Goal: Task Accomplishment & Management: Use online tool/utility

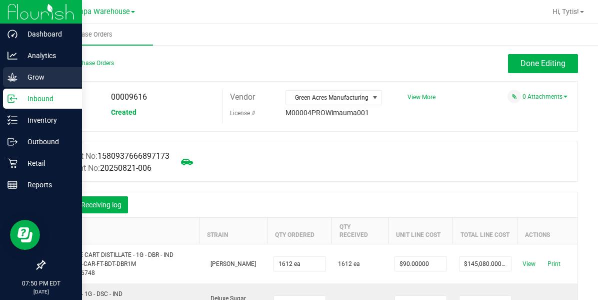
scroll to position [87, 0]
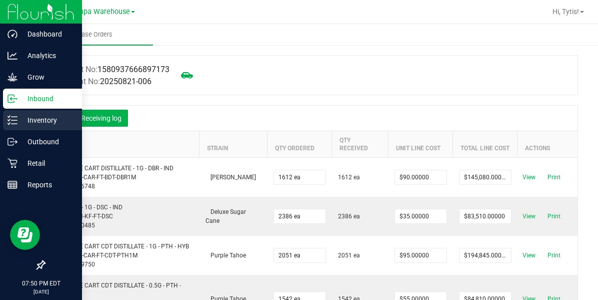
click at [21, 115] on p "Inventory" at bounding box center [48, 120] width 60 height 12
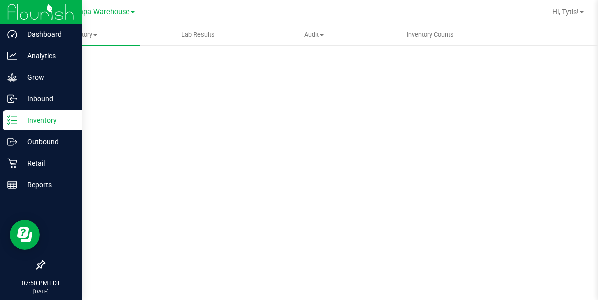
scroll to position [49, 0]
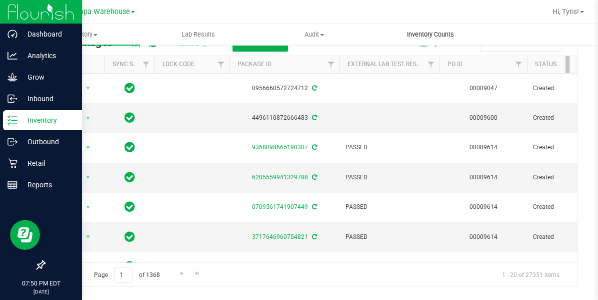
click at [424, 31] on span "Inventory Counts" at bounding box center [431, 34] width 74 height 9
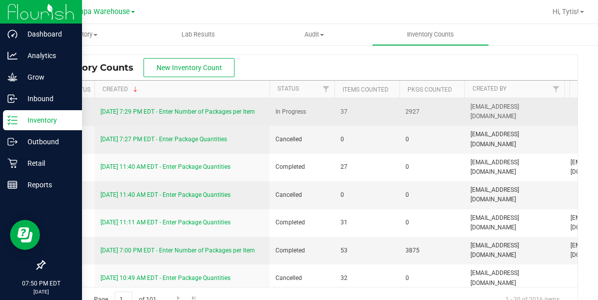
click at [172, 112] on link "[DATE] 7:29 PM EDT - Enter Number of Packages per Item" at bounding box center [178, 111] width 155 height 7
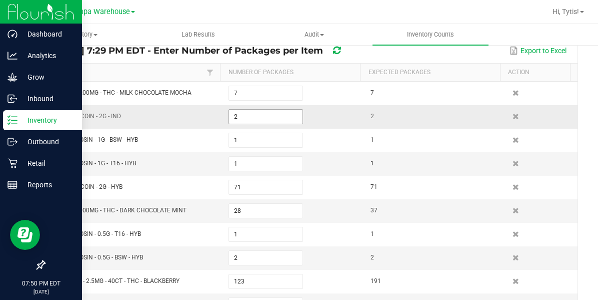
scroll to position [100, 0]
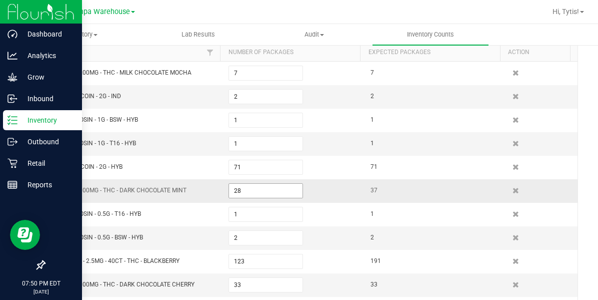
click at [275, 184] on input "28" at bounding box center [266, 191] width 74 height 14
type input "36"
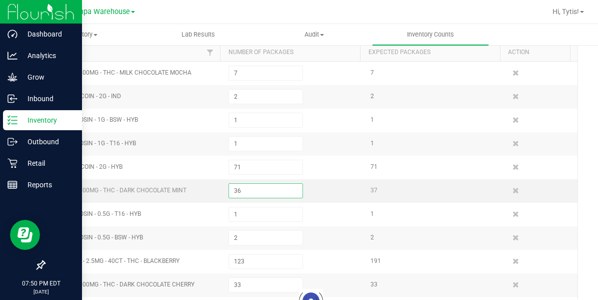
type input "59"
type input "40"
type input "168"
type input "455"
type input "29"
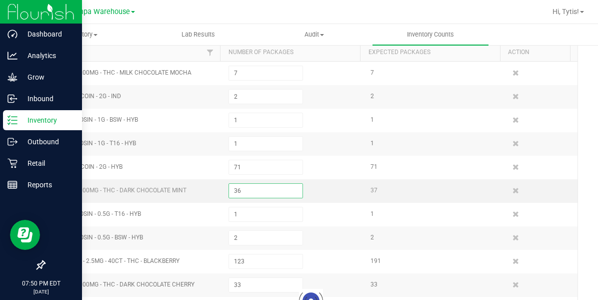
type input "326"
type input "29"
type input "56"
type input "60"
type input "76"
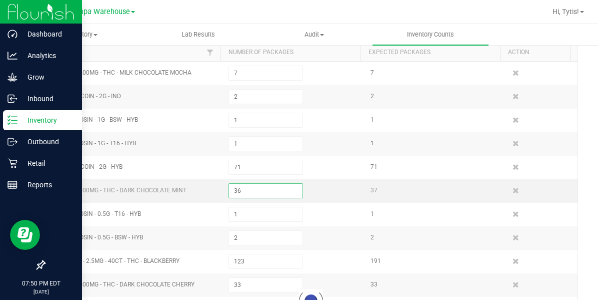
type input "311"
type input "2"
type input "17"
type input "127"
type input "98"
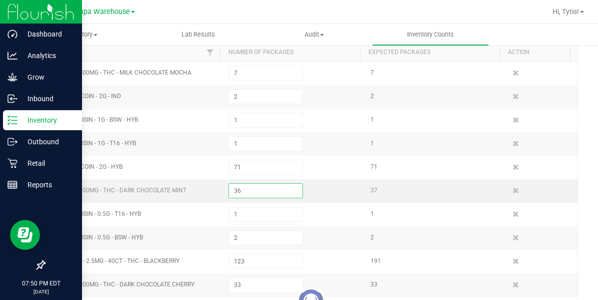
type input "139"
type input "12"
type input "100"
type input "106"
type input "33"
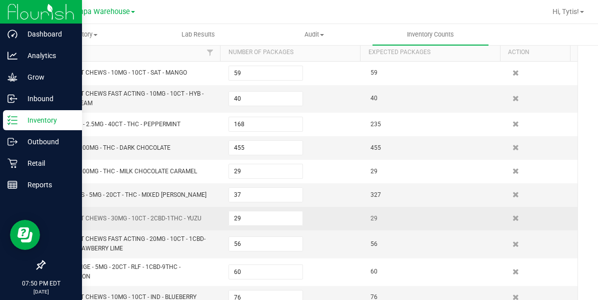
click at [199, 215] on span "WNA - SOFT CHEWS - 30MG - 10CT - 2CBD-1THC - YUZU" at bounding box center [126, 218] width 151 height 7
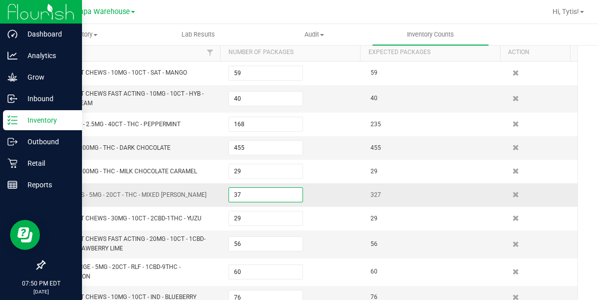
click at [256, 194] on input "37" at bounding box center [266, 195] width 74 height 14
type input "327"
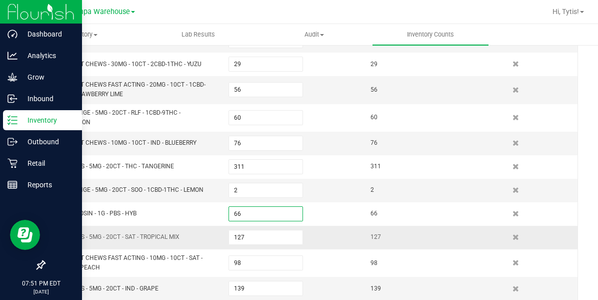
type input "66"
click at [152, 242] on td "HT - CHEWS - 5MG - 20CT - SAT - TROPICAL MIX" at bounding box center [134, 238] width 178 height 24
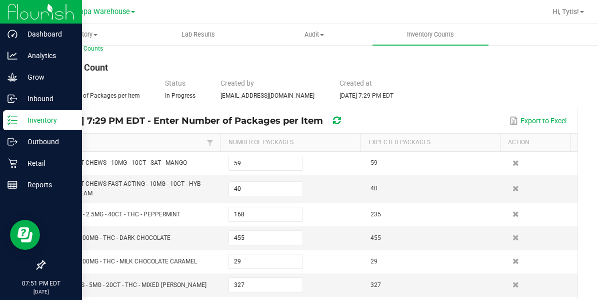
drag, startPoint x: 590, startPoint y: 114, endPoint x: 587, endPoint y: 120, distance: 6.7
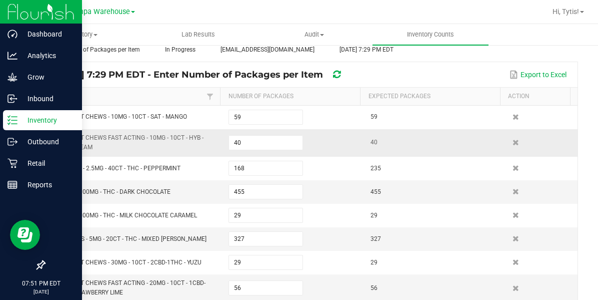
scroll to position [57, 0]
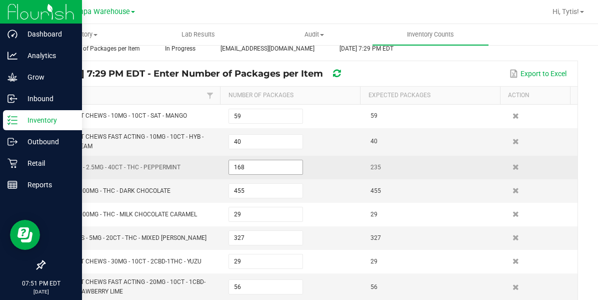
click at [291, 164] on input "168" at bounding box center [266, 167] width 74 height 14
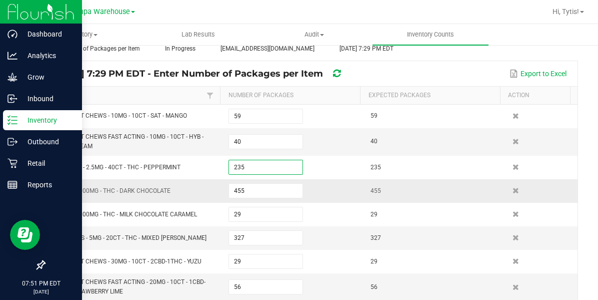
type input "235"
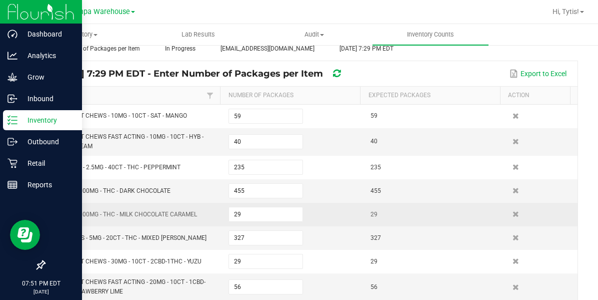
drag, startPoint x: 196, startPoint y: 197, endPoint x: 201, endPoint y: 214, distance: 17.6
click at [201, 214] on td "HT - BAR - 100MG - THC - MILK CHOCOLATE CARAMEL" at bounding box center [134, 215] width 178 height 24
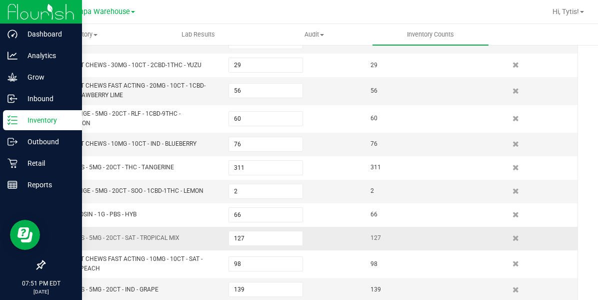
scroll to position [300, 0]
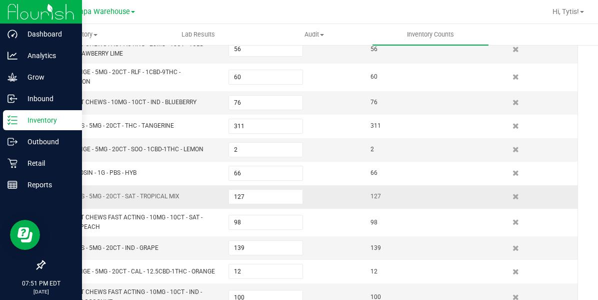
drag, startPoint x: 183, startPoint y: 225, endPoint x: 186, endPoint y: 299, distance: 74.6
click at [186, 299] on tbody "WNA - SOFT CHEWS - 10MG - 10CT - SAT - MANGO 59 59 WNA - SOFT CHEWS FAST ACTING…" at bounding box center [311, 112] width 533 height 491
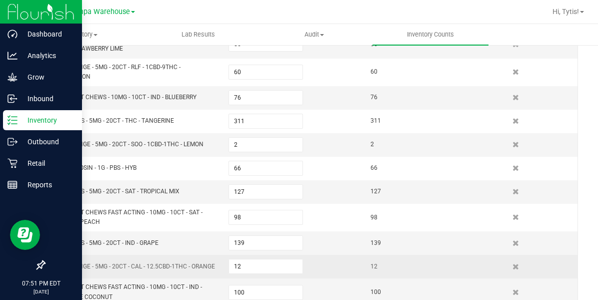
click at [192, 255] on td "SW - LOZENGE - 5MG - 20CT - CAL - 12.5CBD-1THC - ORANGE" at bounding box center [134, 267] width 178 height 24
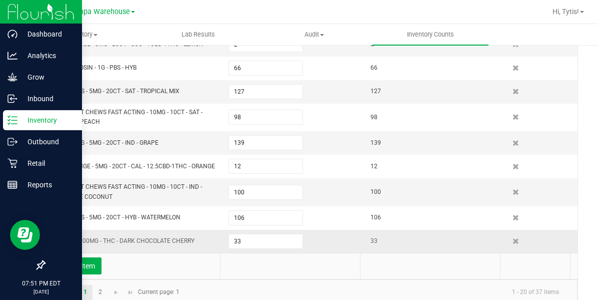
scroll to position [409, 0]
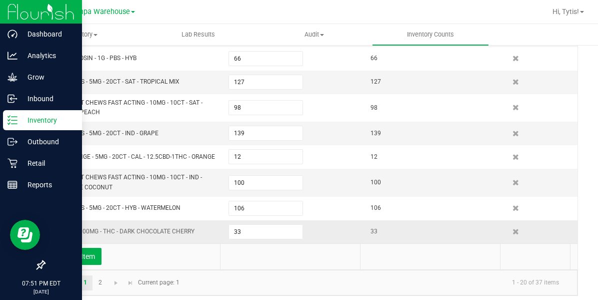
drag, startPoint x: 192, startPoint y: 251, endPoint x: 211, endPoint y: 299, distance: 52.1
click at [268, 264] on td at bounding box center [290, 257] width 140 height 26
click at [95, 277] on link "2" at bounding box center [100, 282] width 15 height 15
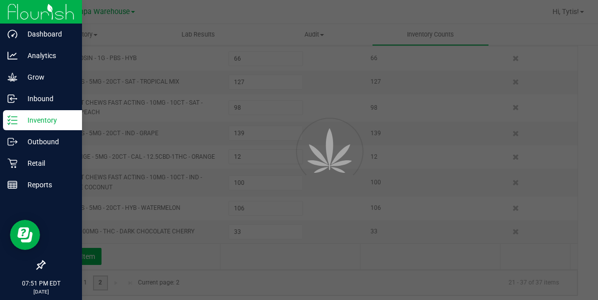
type input "2"
type input "1"
type input "71"
type input "36"
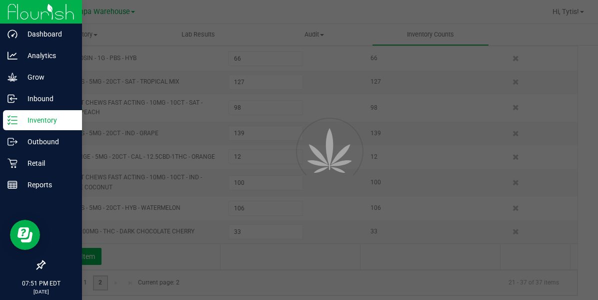
type input "1"
type input "2"
type input "123"
type input "7"
type input "66"
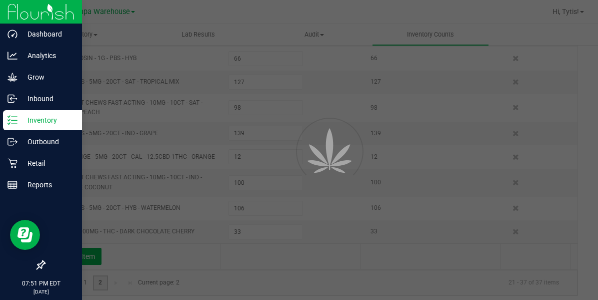
type input "4"
type input "3"
type input "4"
type input "27"
type input "37"
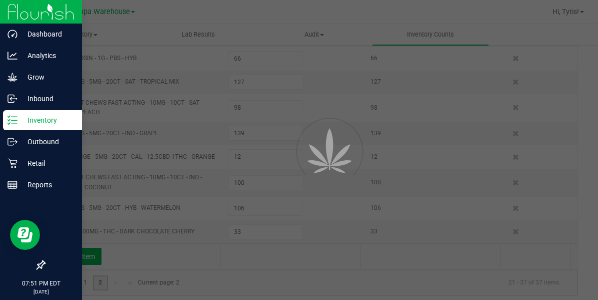
type input "91"
type input "216"
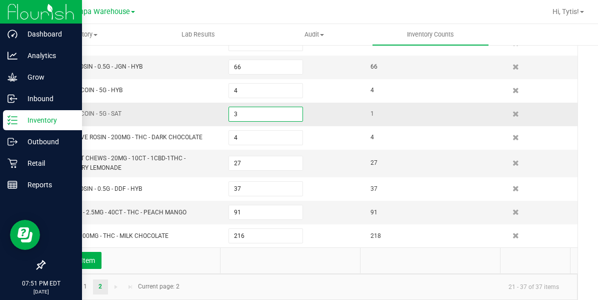
click at [243, 112] on input "3" at bounding box center [266, 114] width 74 height 14
type input "2"
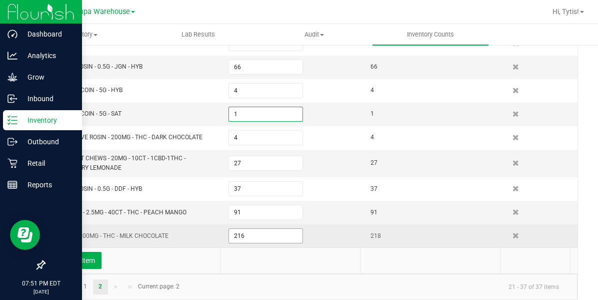
type input "1"
click at [245, 229] on input "216" at bounding box center [266, 236] width 74 height 14
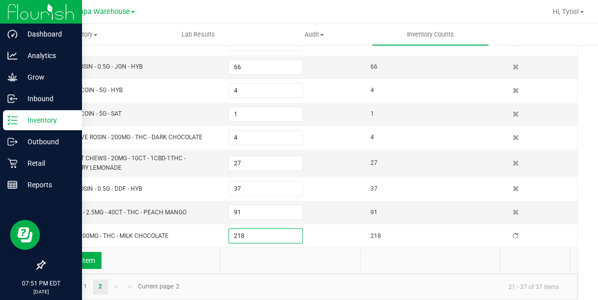
type input "218"
click at [251, 274] on kendo-pager "1 2 21 - 37 of 37 items Current page: 2" at bounding box center [311, 287] width 533 height 26
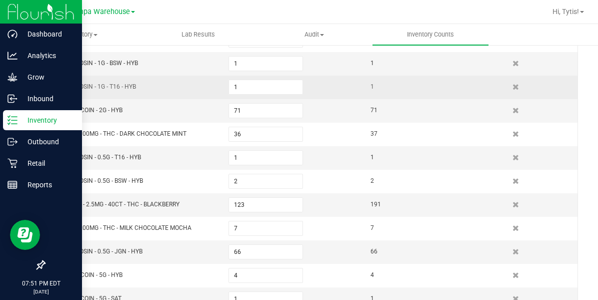
scroll to position [121, 0]
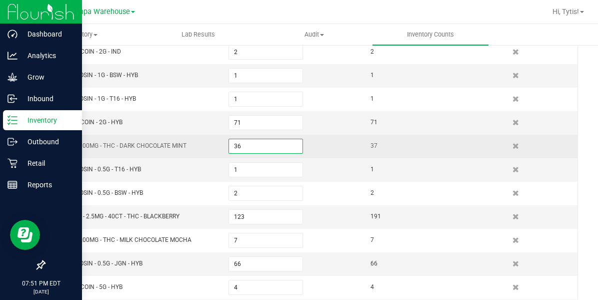
click at [261, 149] on input "36" at bounding box center [266, 146] width 74 height 14
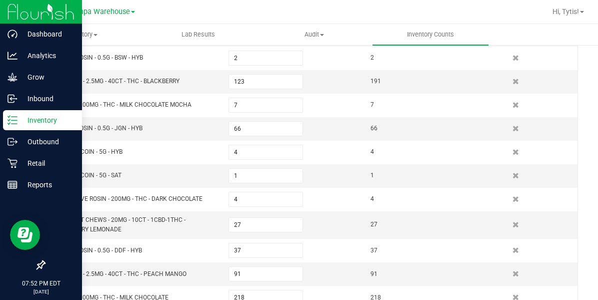
scroll to position [251, 0]
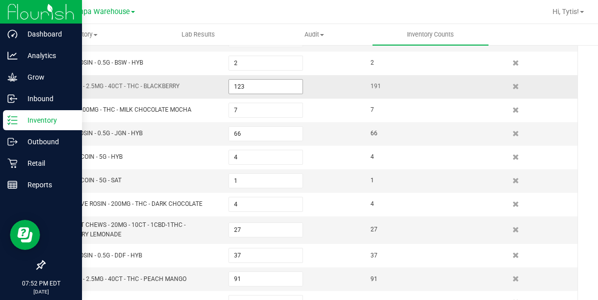
type input "37"
click at [273, 80] on input "123" at bounding box center [266, 87] width 74 height 14
type input "191"
click at [191, 125] on kendo-grid-list "FT - HASH COIN - 2G - IND 2 2 GL - LIVE ROSIN - 1G - BSW - HYB 1 1 GL - LIVE RO…" at bounding box center [311, 111] width 533 height 403
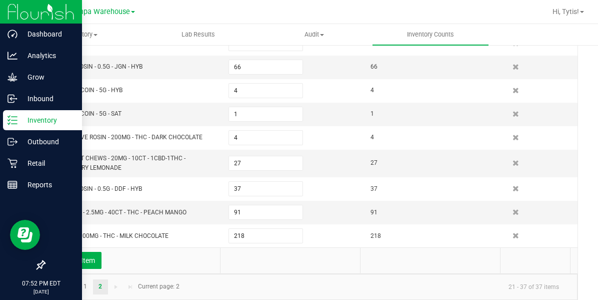
click at [85, 284] on kendo-pager "1 2 21 - 37 of 37 items Current page: 2" at bounding box center [311, 287] width 533 height 26
click at [85, 279] on link "1" at bounding box center [85, 286] width 15 height 15
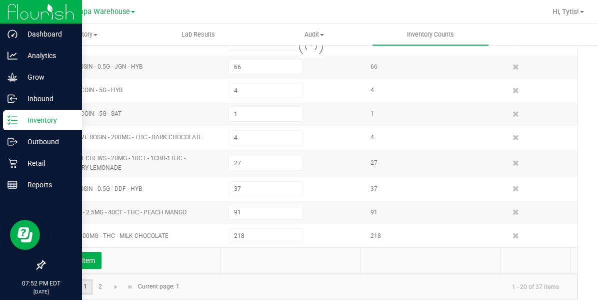
type input "59"
type input "40"
type input "235"
type input "455"
type input "29"
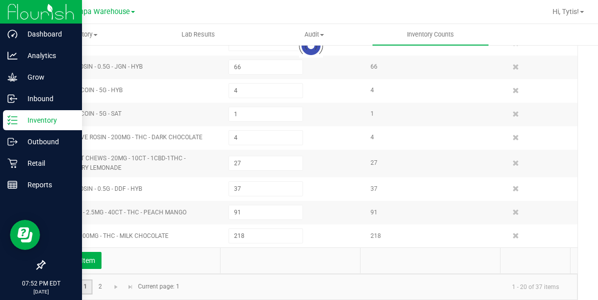
type input "327"
type input "29"
type input "56"
type input "60"
type input "76"
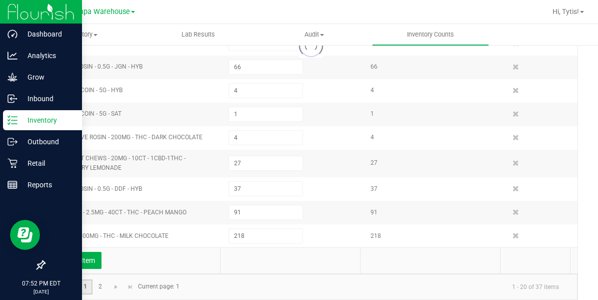
type input "311"
type input "2"
type input "66"
type input "127"
type input "98"
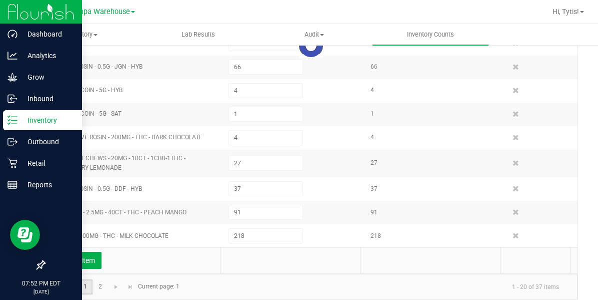
type input "139"
type input "12"
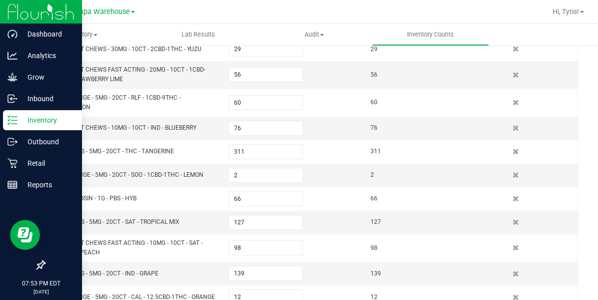
scroll to position [0, 0]
